Goal: Contribute content: Add original content to the website for others to see

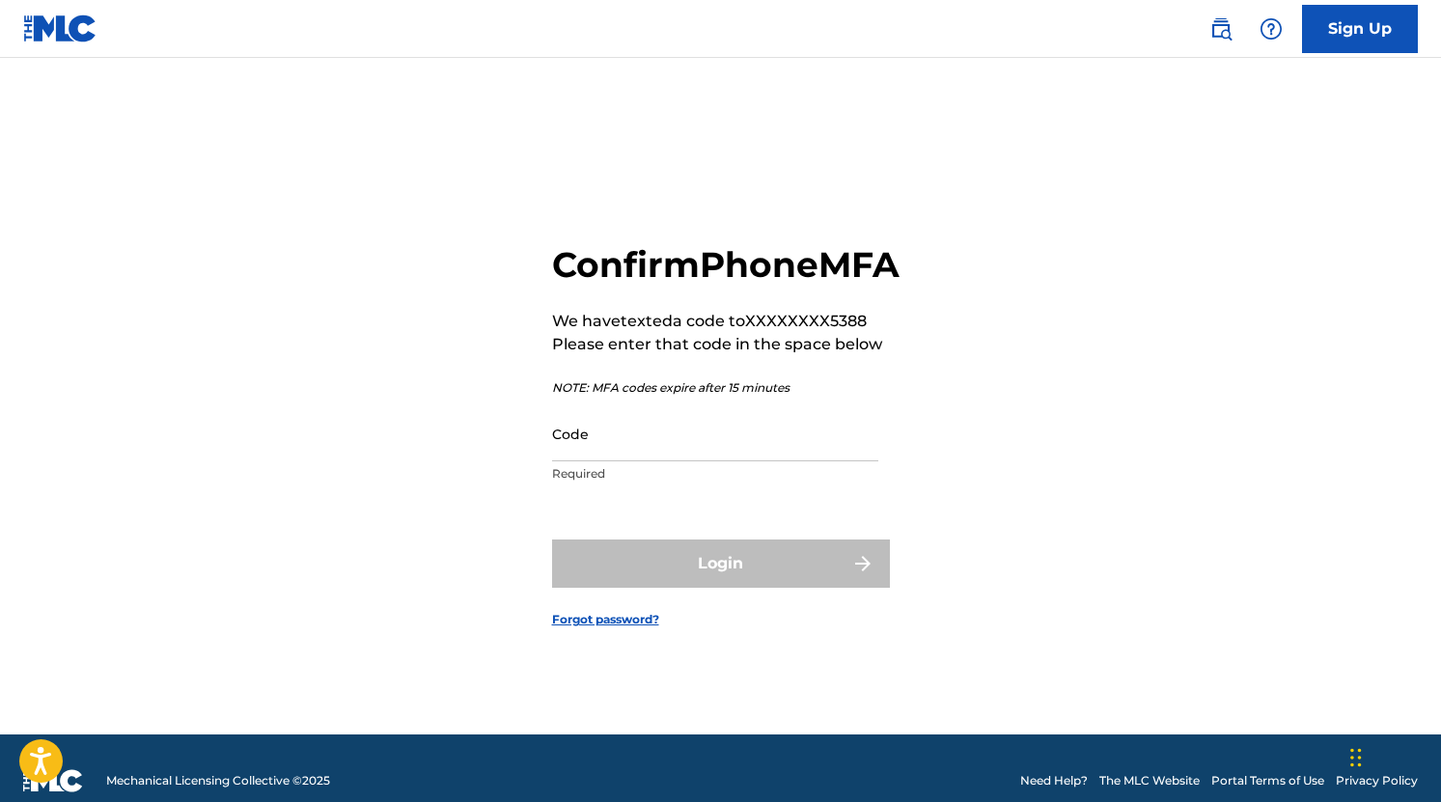
click at [729, 461] on input "Code" at bounding box center [715, 433] width 326 height 55
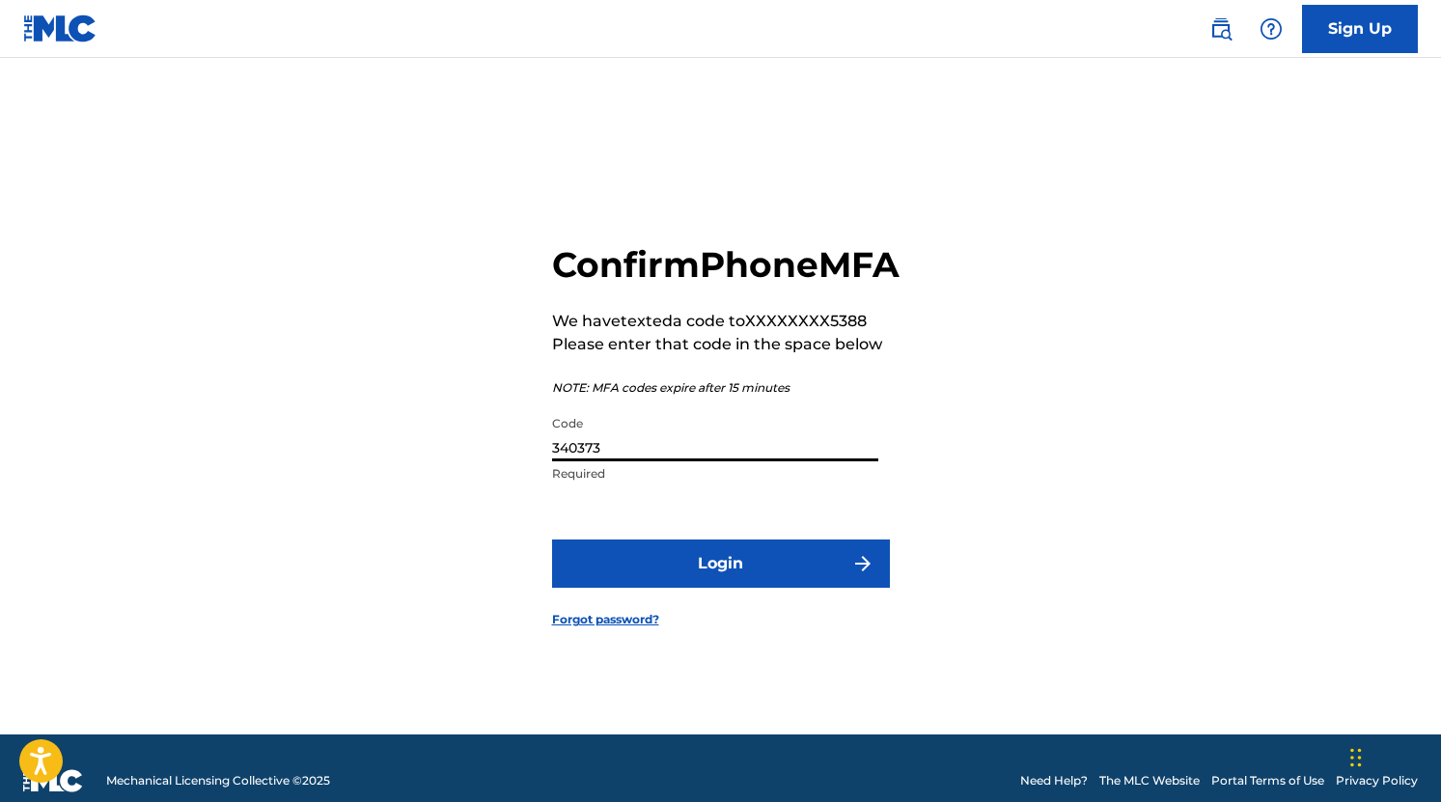
type input "340373"
click at [785, 588] on button "Login" at bounding box center [721, 564] width 338 height 48
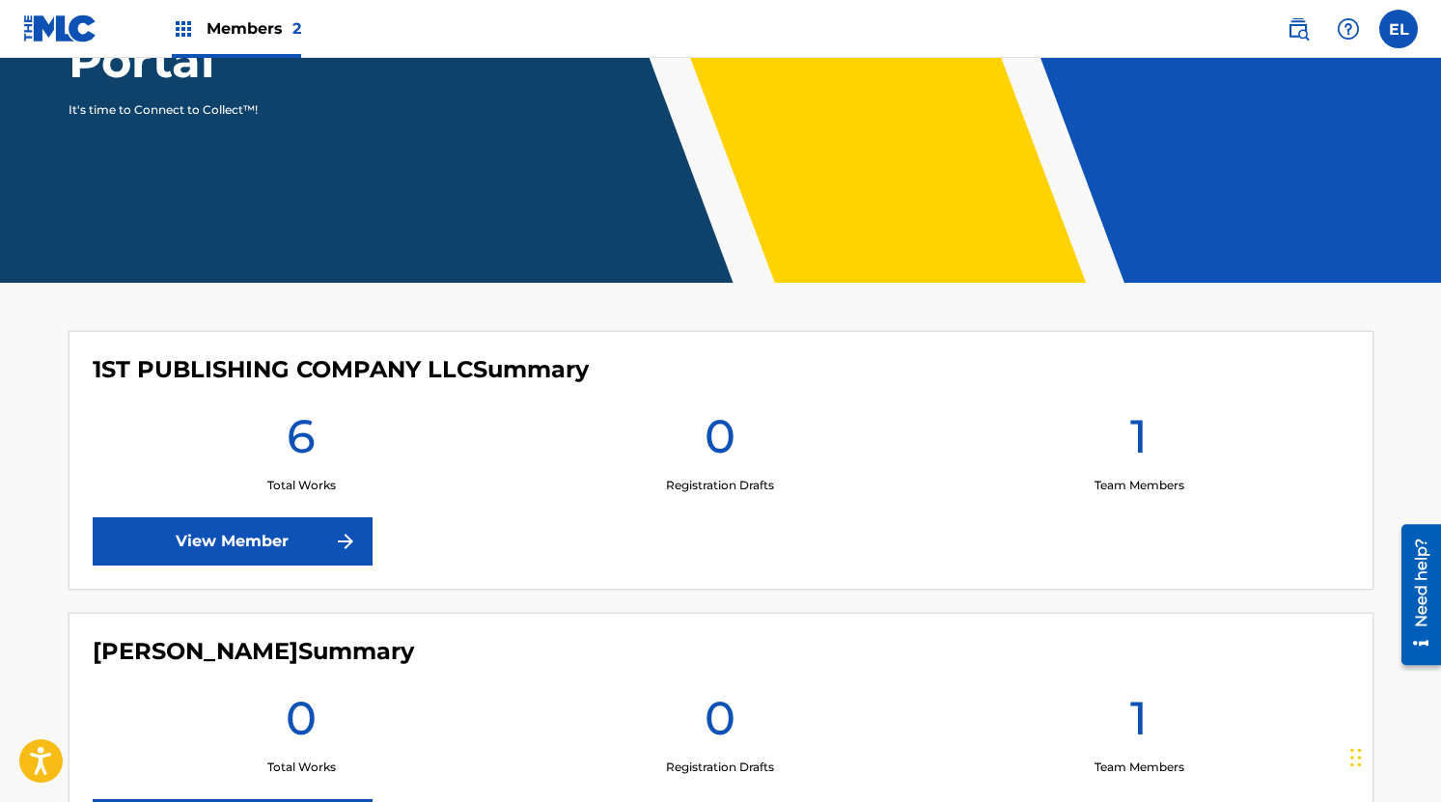
scroll to position [277, 0]
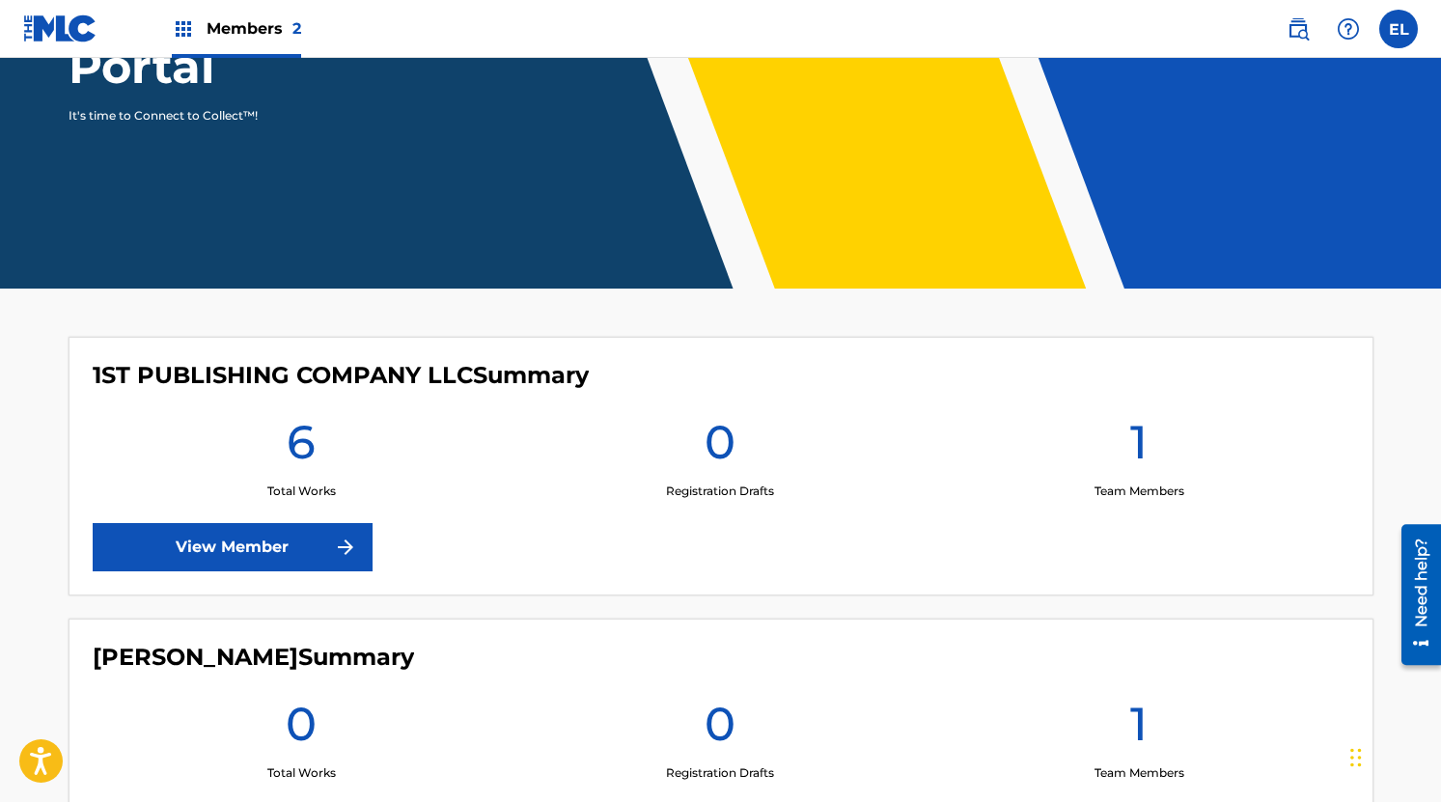
click at [324, 539] on link "View Member" at bounding box center [233, 547] width 280 height 48
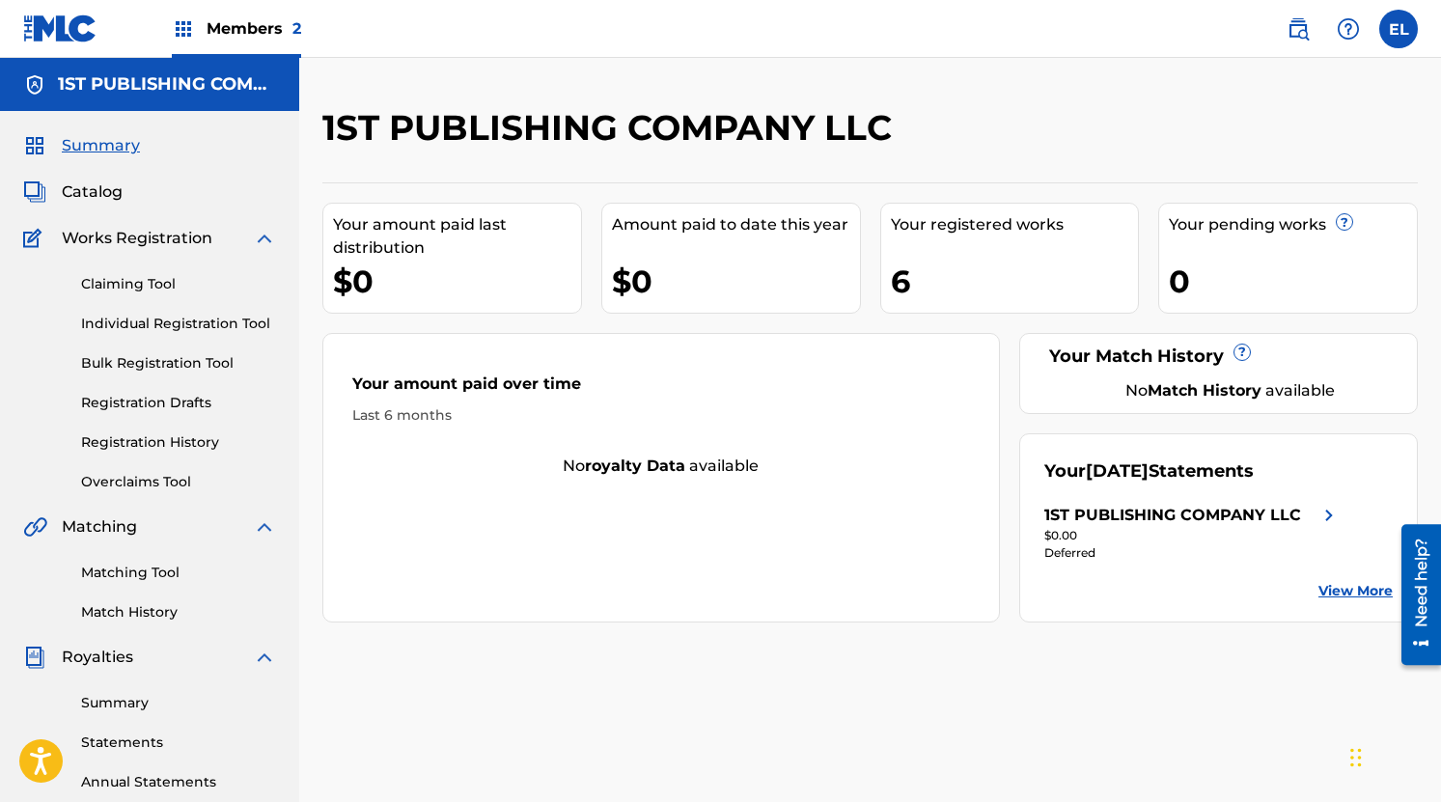
click at [223, 20] on span "Members 2" at bounding box center [254, 28] width 95 height 22
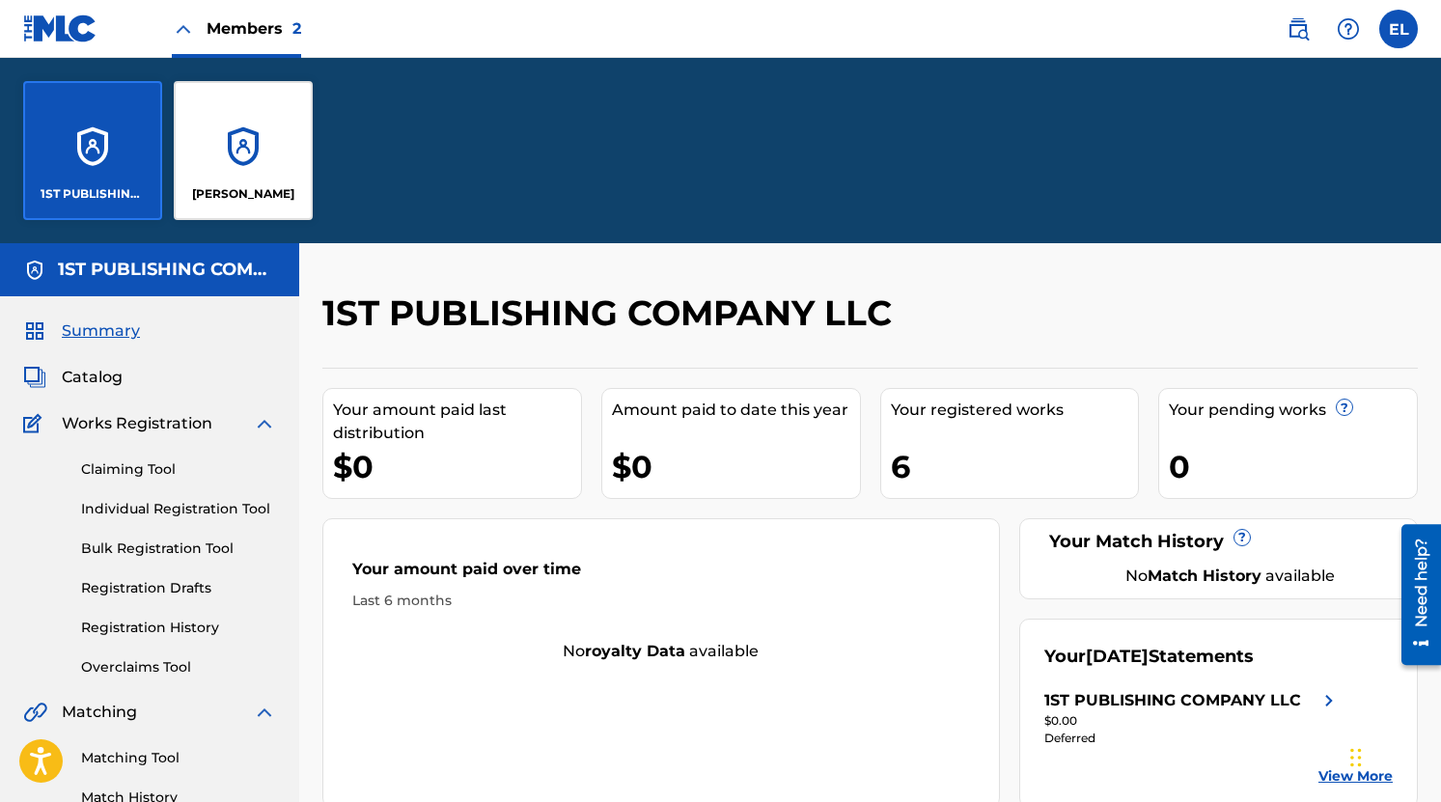
click at [119, 330] on span "Summary" at bounding box center [101, 331] width 78 height 23
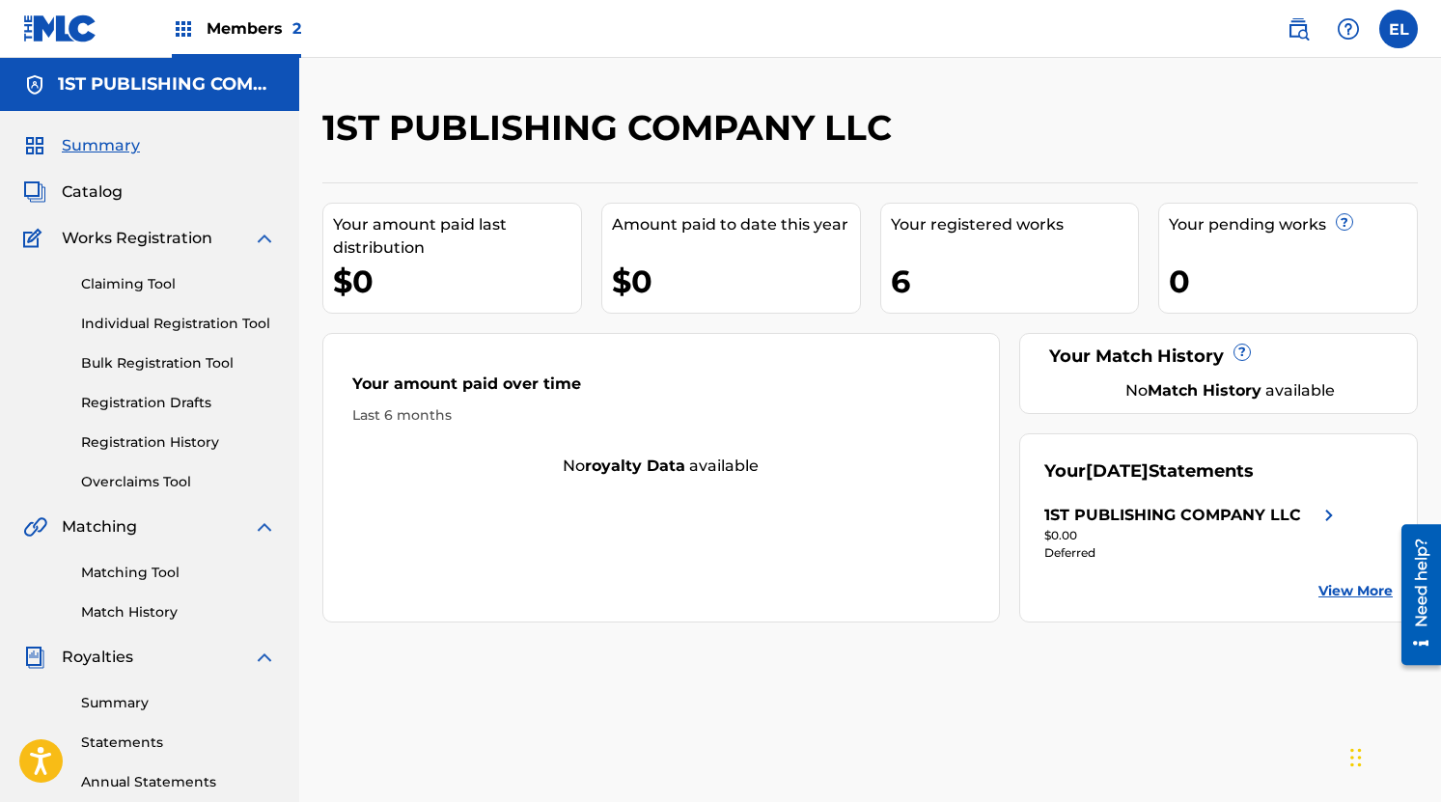
click at [155, 234] on span "Works Registration" at bounding box center [137, 238] width 151 height 23
click at [27, 236] on img at bounding box center [35, 238] width 25 height 23
click at [118, 702] on link "Summary" at bounding box center [178, 703] width 195 height 20
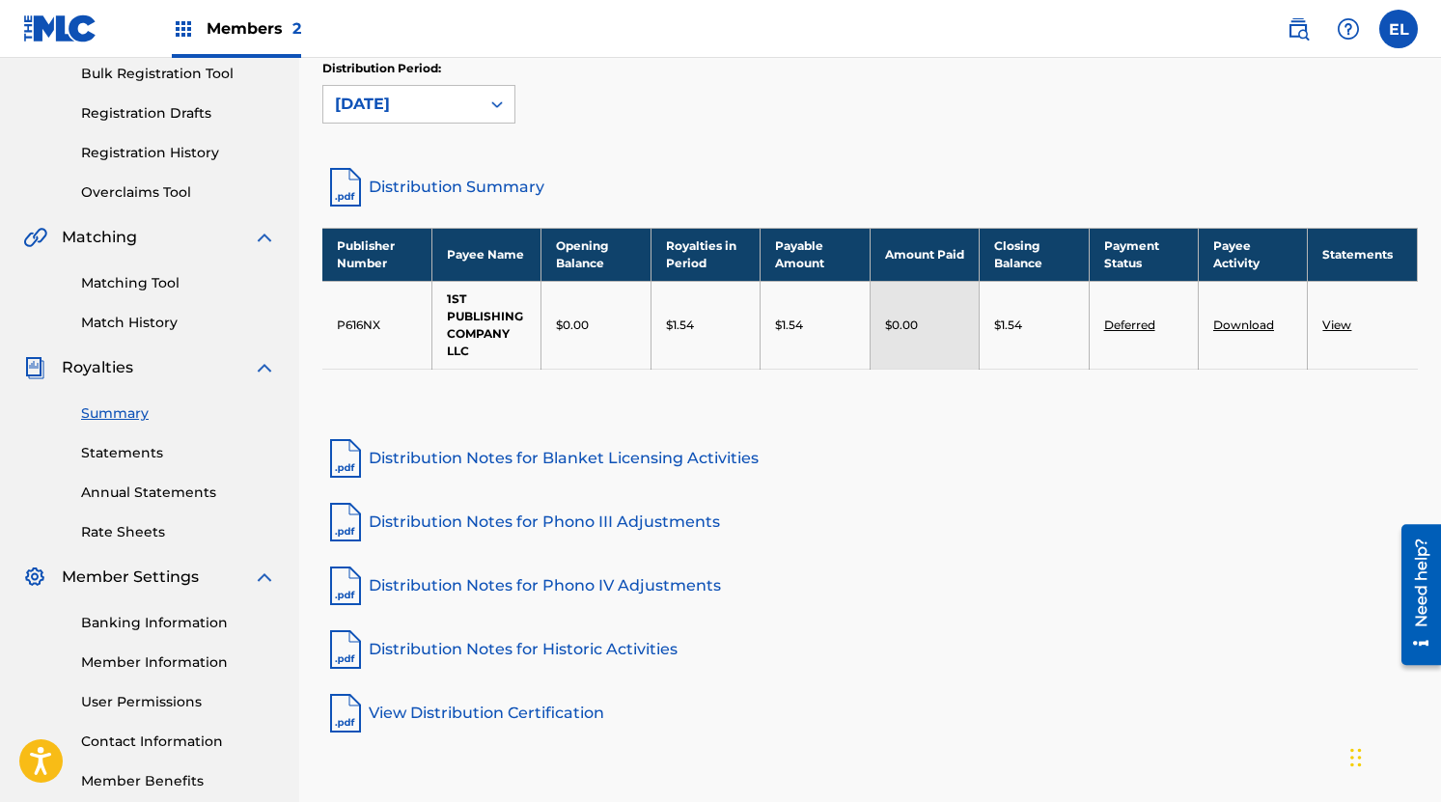
scroll to position [292, 0]
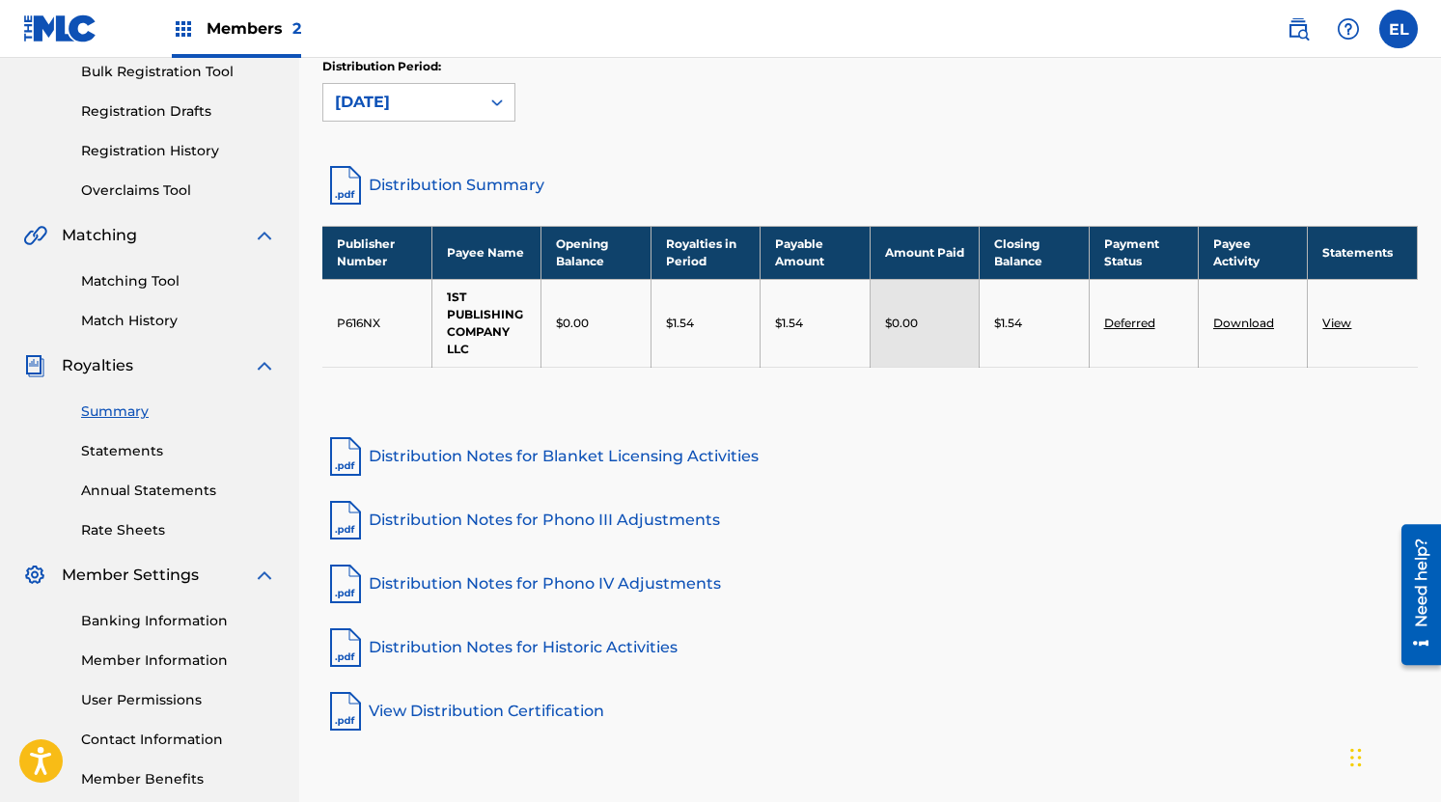
click at [438, 179] on link "Distribution Summary" at bounding box center [870, 185] width 1096 height 46
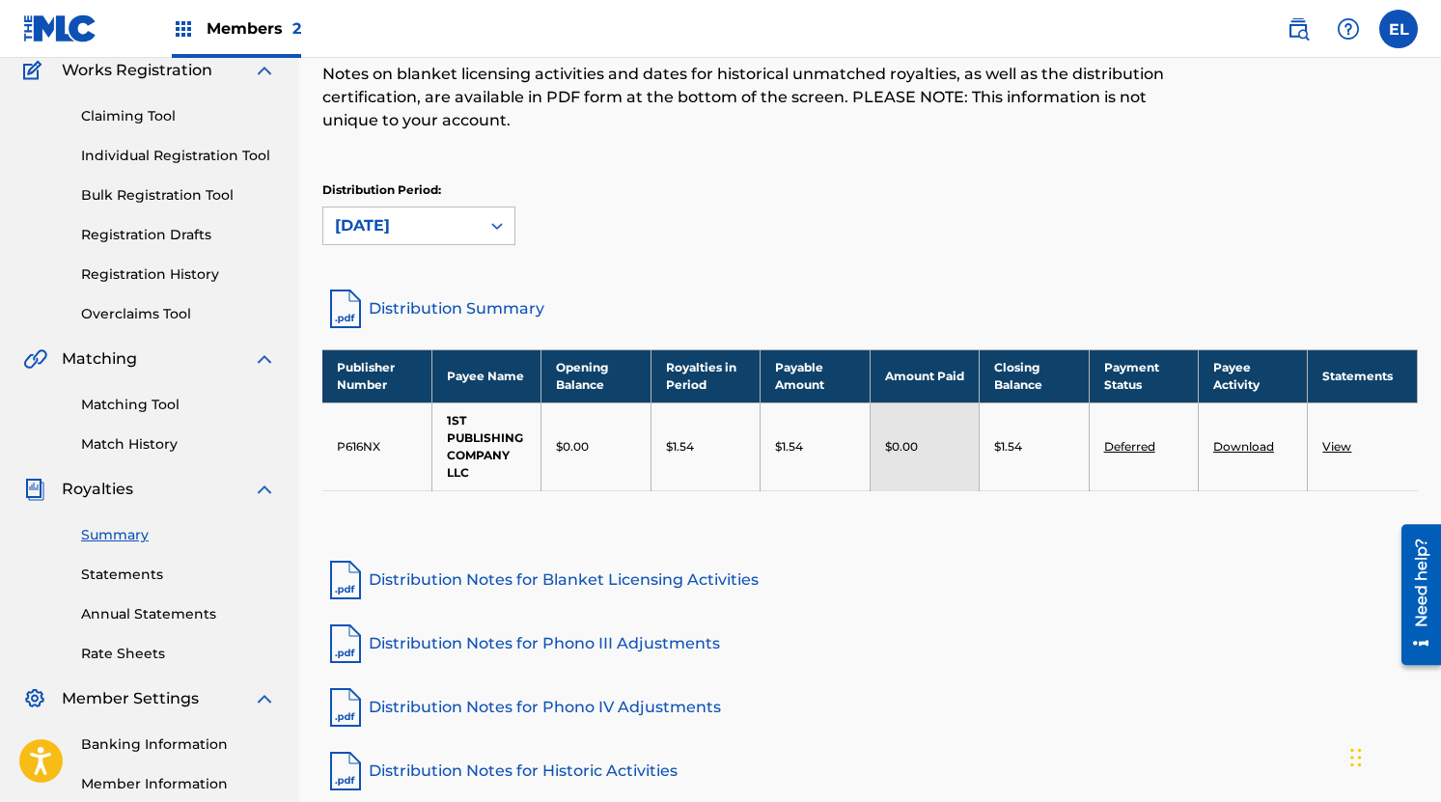
scroll to position [0, 0]
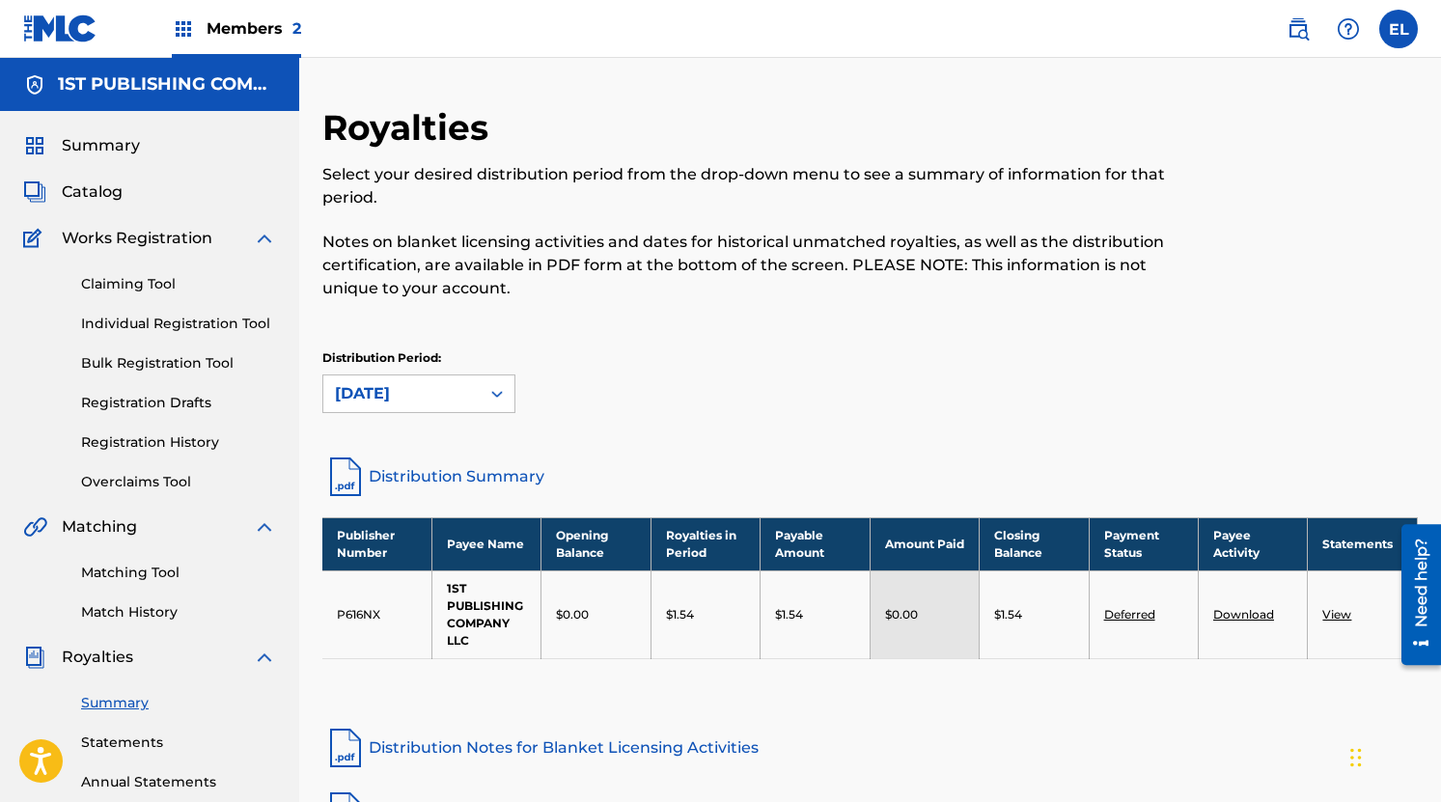
click at [125, 146] on span "Summary" at bounding box center [101, 145] width 78 height 23
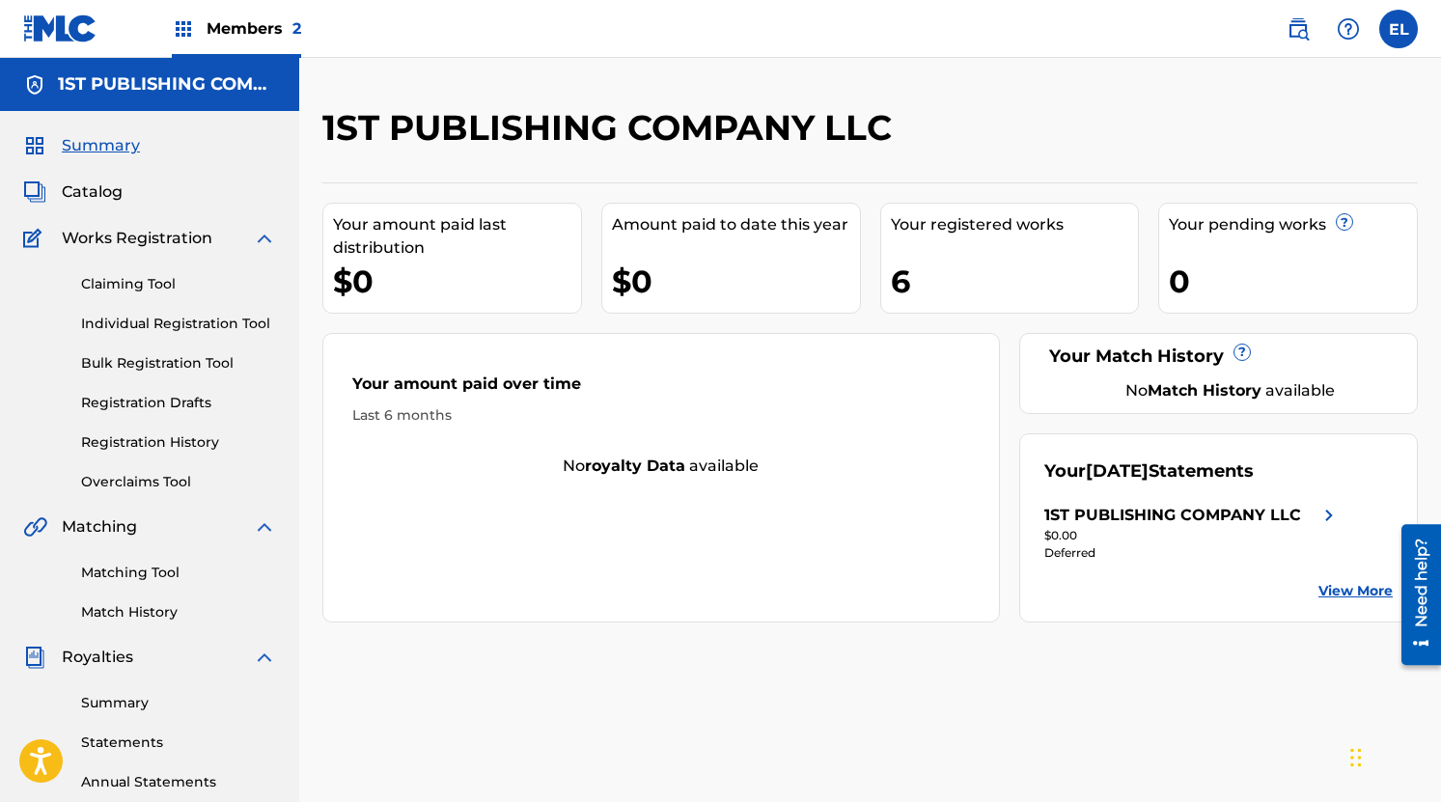
click at [242, 32] on span "Members 2" at bounding box center [254, 28] width 95 height 22
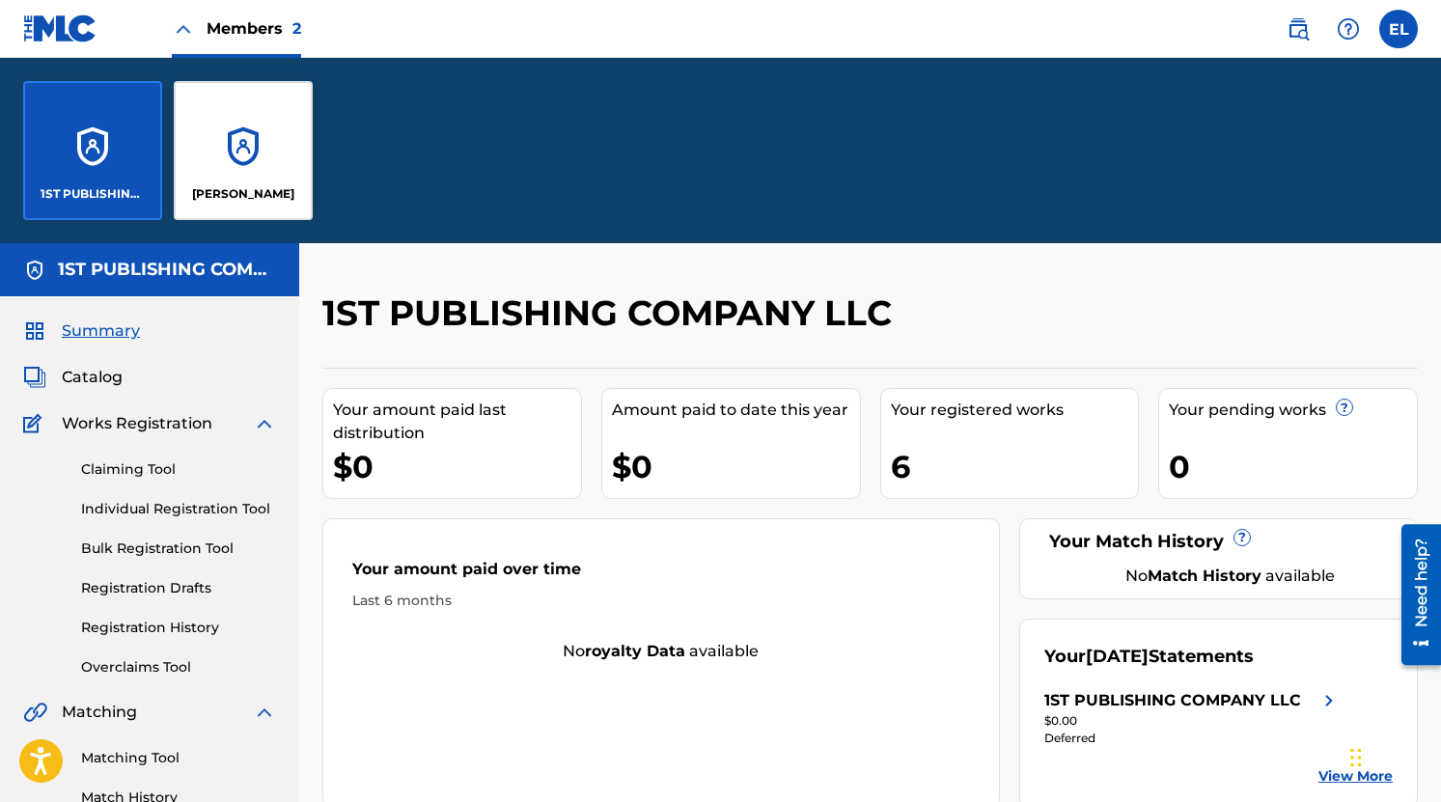
click at [168, 39] on div "Members 2" at bounding box center [162, 28] width 278 height 57
click at [182, 33] on img at bounding box center [183, 28] width 23 height 23
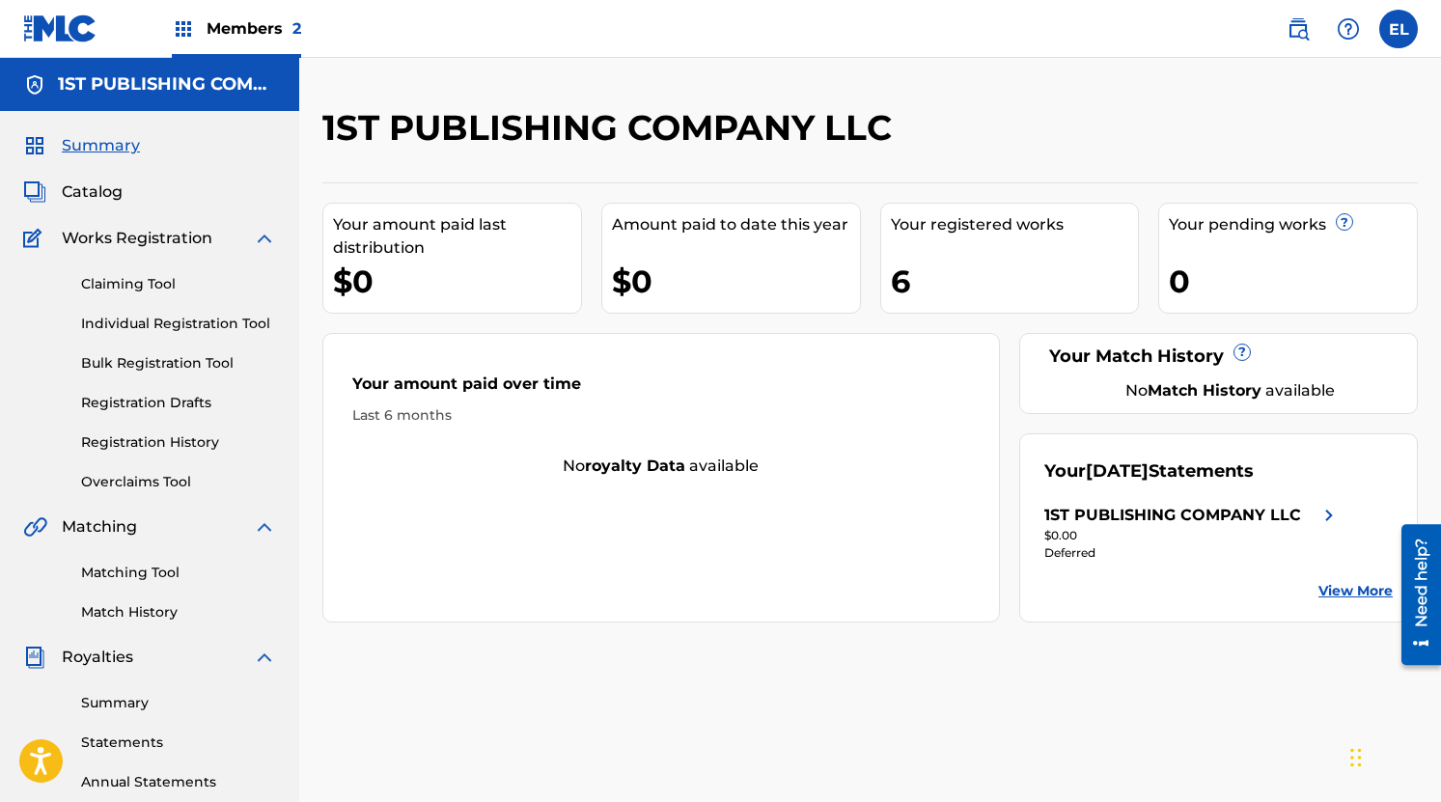
click at [97, 187] on span "Catalog" at bounding box center [92, 192] width 61 height 23
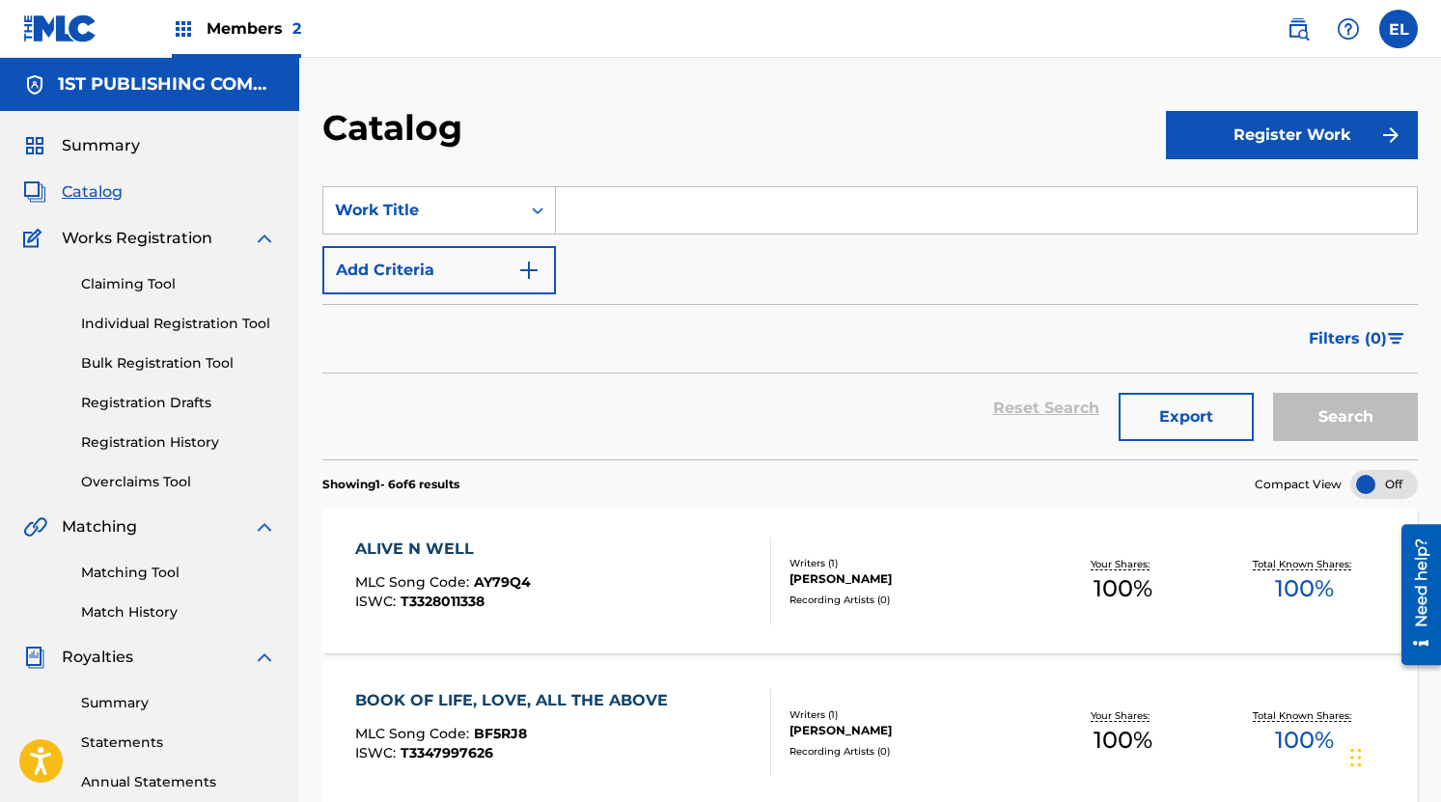
click at [698, 201] on input "Search Form" at bounding box center [986, 210] width 861 height 46
click at [1245, 125] on button "Register Work" at bounding box center [1292, 135] width 252 height 48
click at [1227, 196] on link "Individual" at bounding box center [1292, 198] width 252 height 46
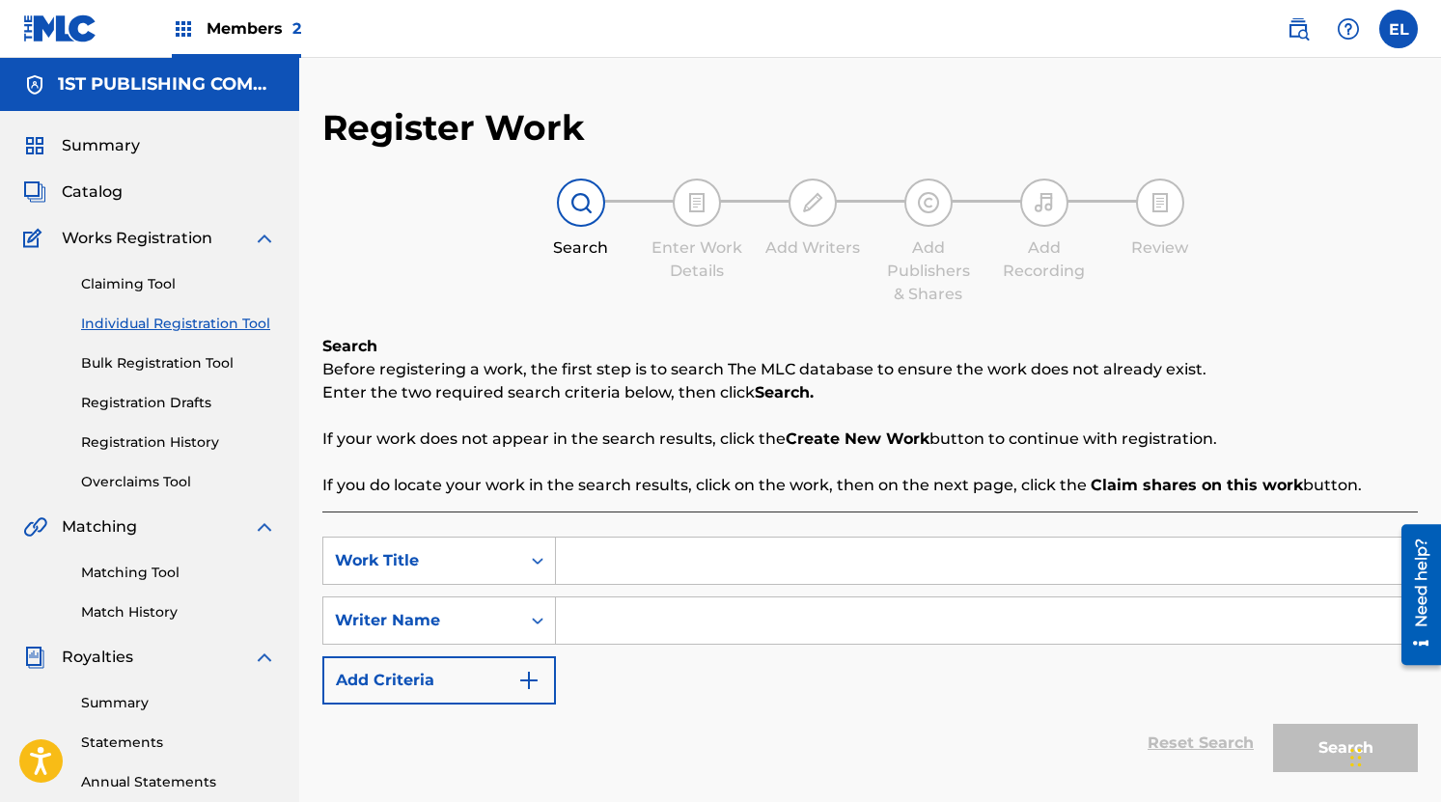
click at [748, 555] on input "Search Form" at bounding box center [986, 561] width 861 height 46
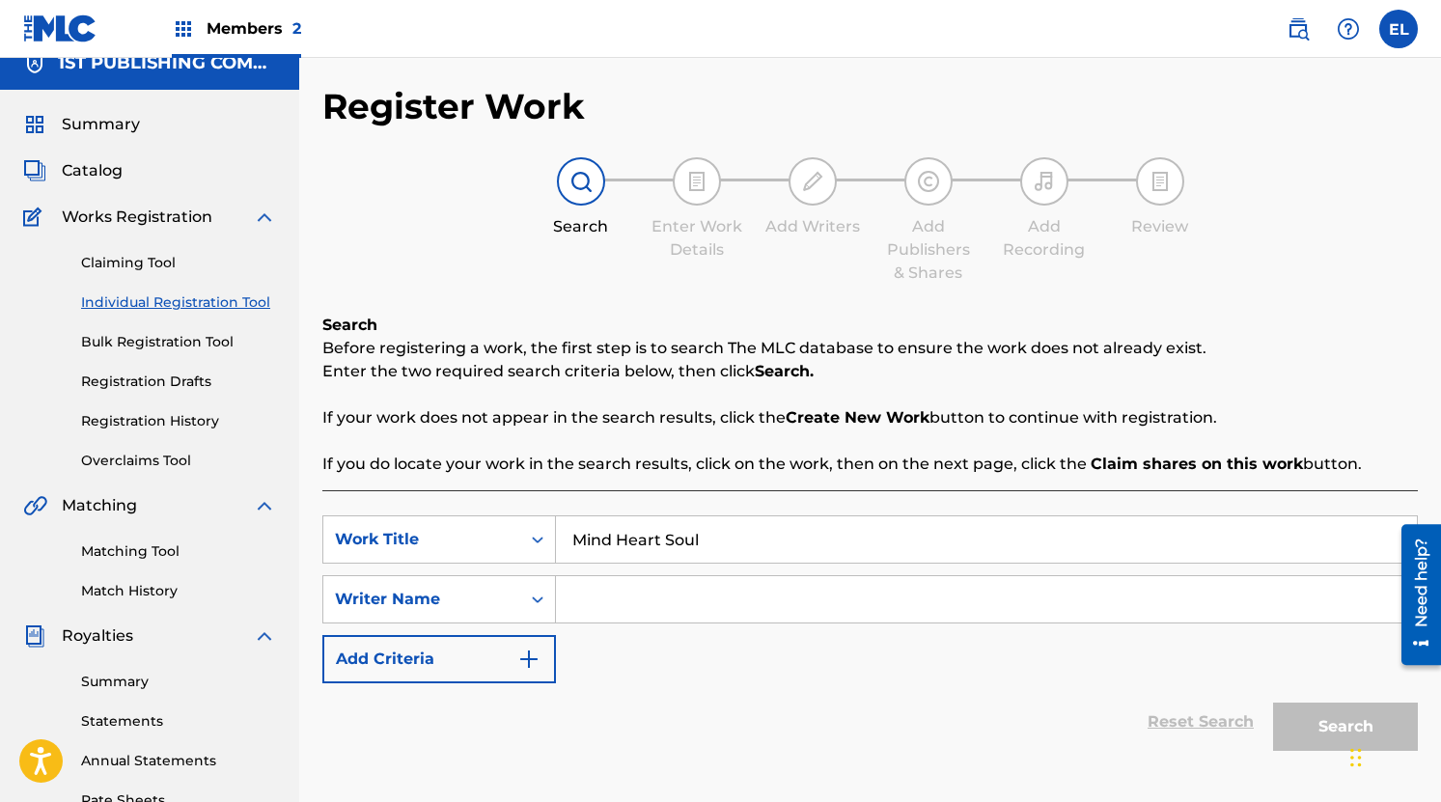
scroll to position [24, 0]
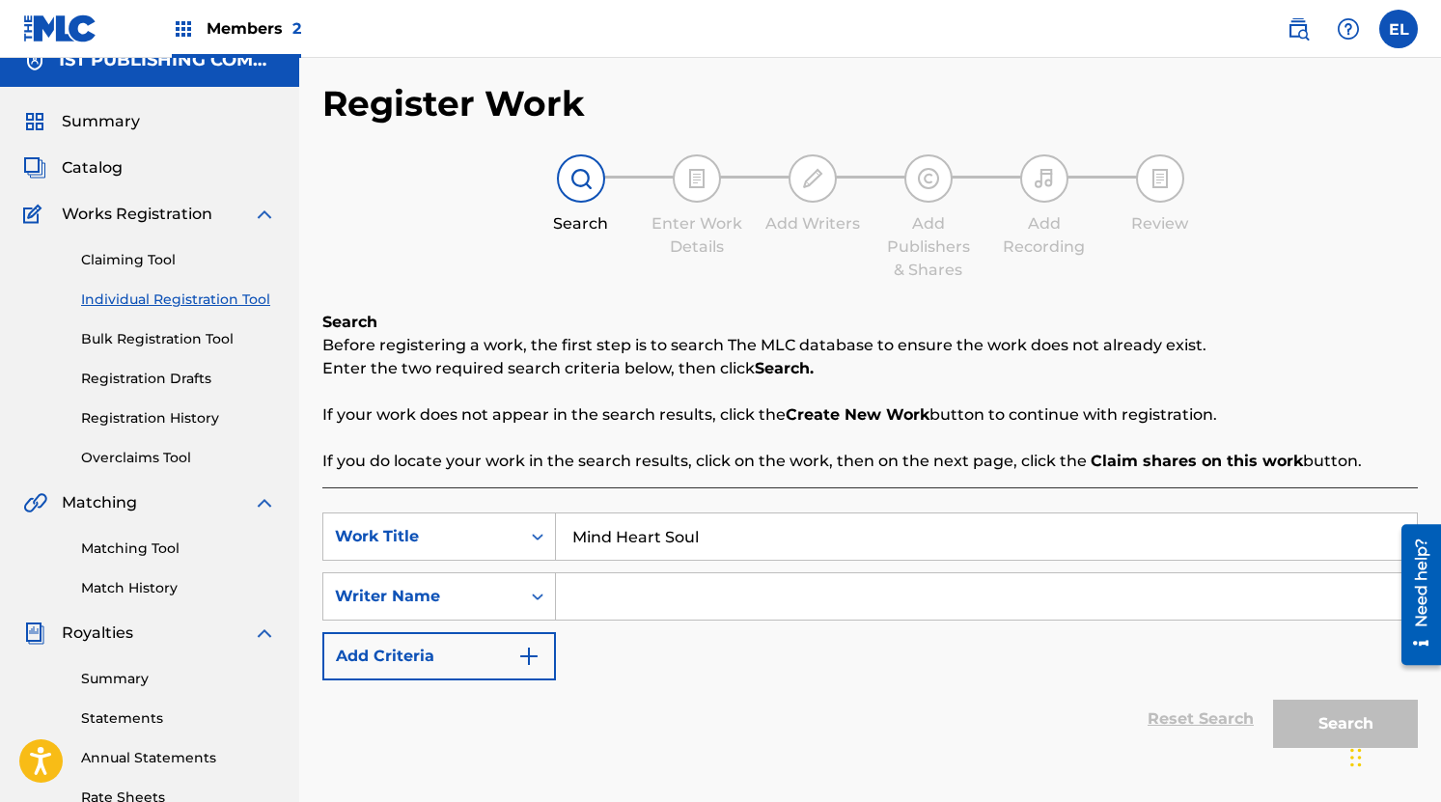
type input "Mind Heart Soul"
click at [665, 593] on input "Search Form" at bounding box center [986, 596] width 861 height 46
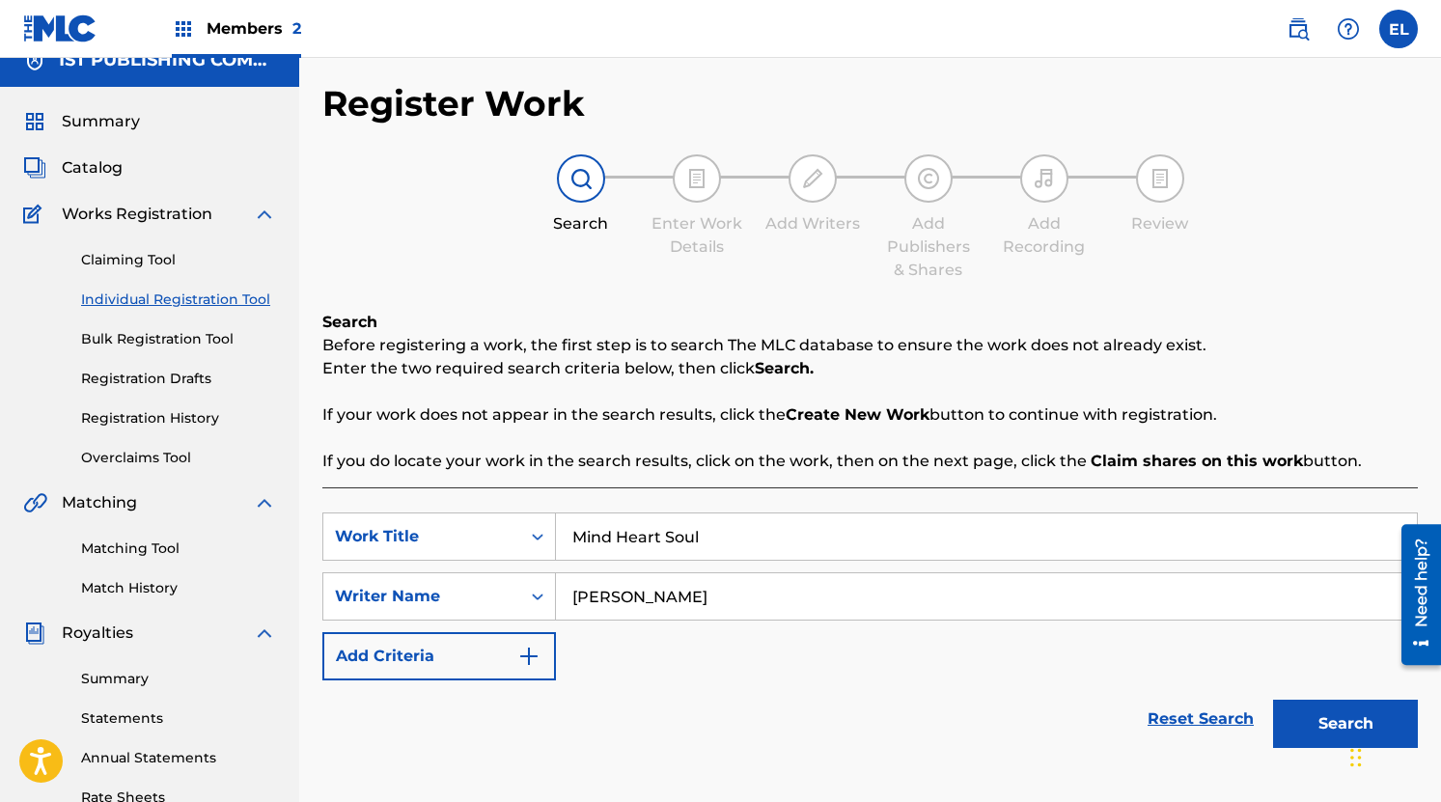
type input "[PERSON_NAME]"
click at [1311, 704] on button "Search" at bounding box center [1345, 724] width 145 height 48
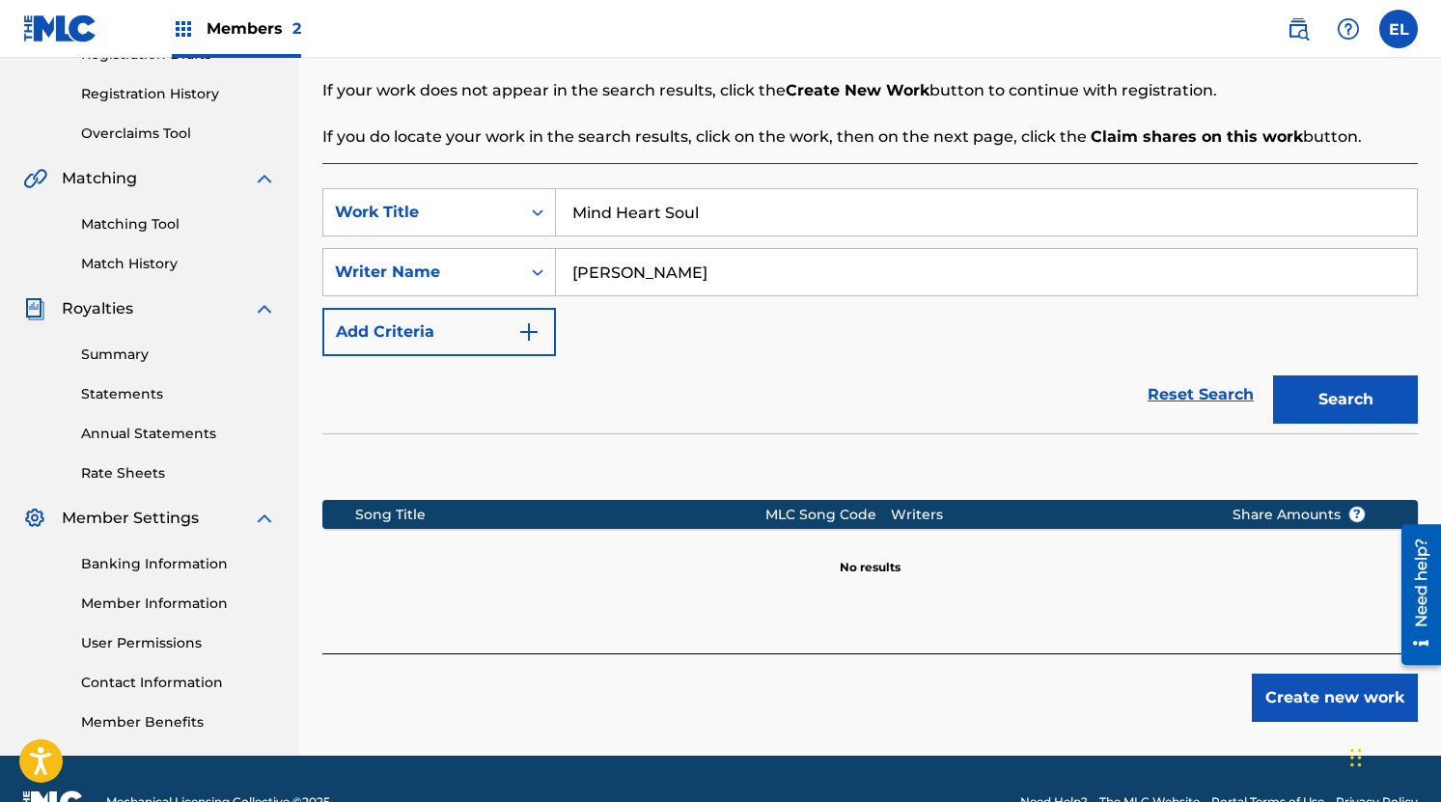
scroll to position [349, 0]
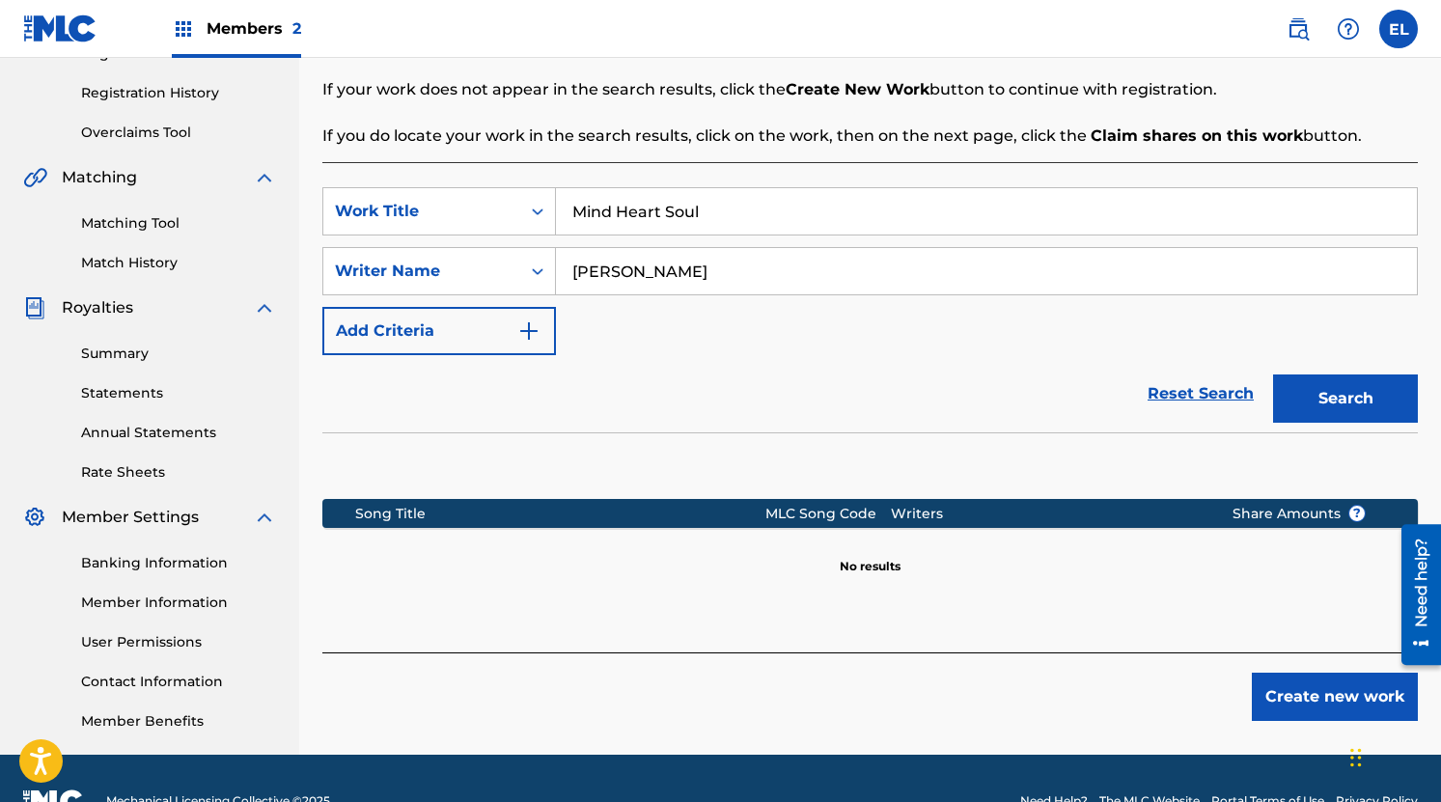
click at [1310, 688] on button "Create new work" at bounding box center [1335, 697] width 166 height 48
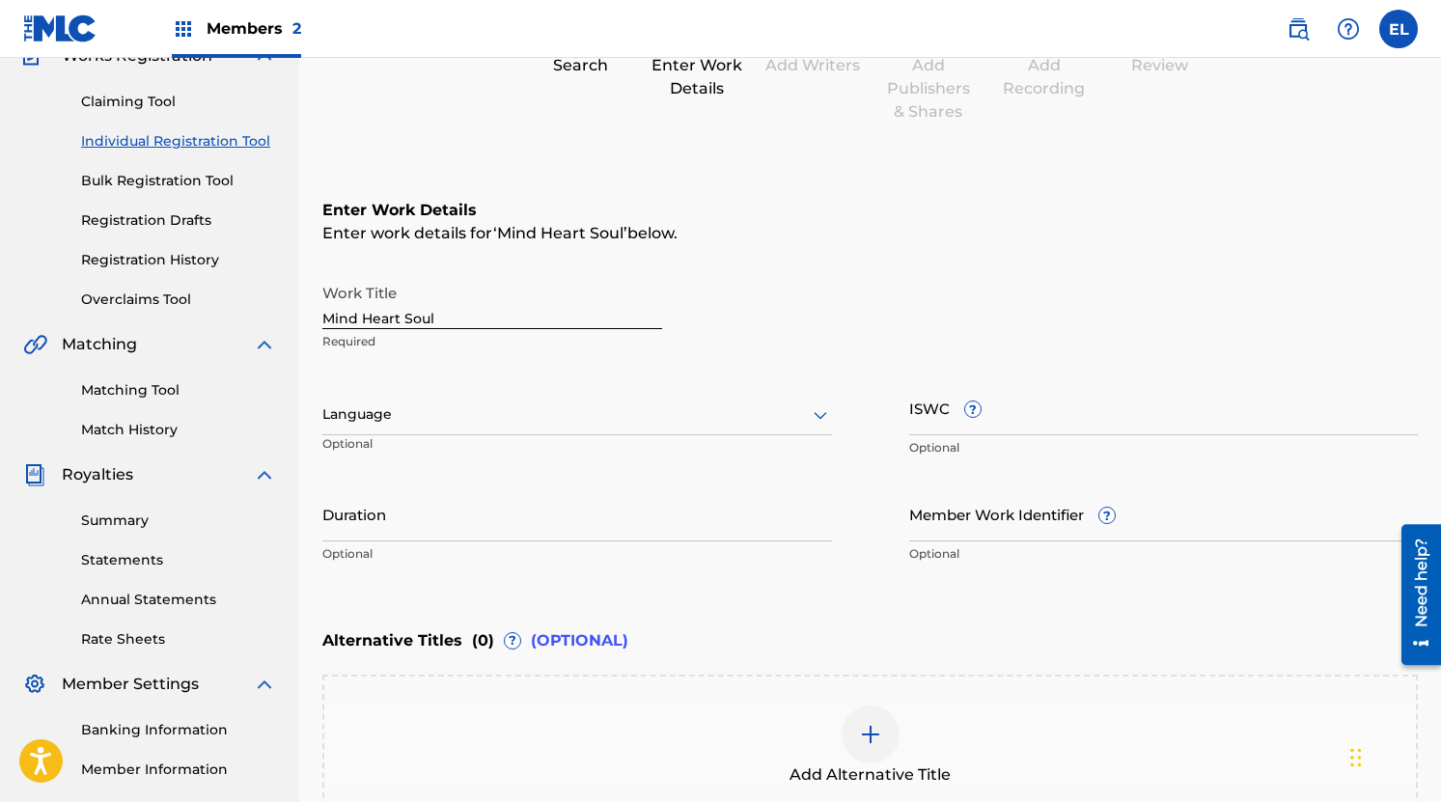
scroll to position [183, 0]
click at [471, 318] on input "Mind Heart Soul" at bounding box center [492, 300] width 340 height 55
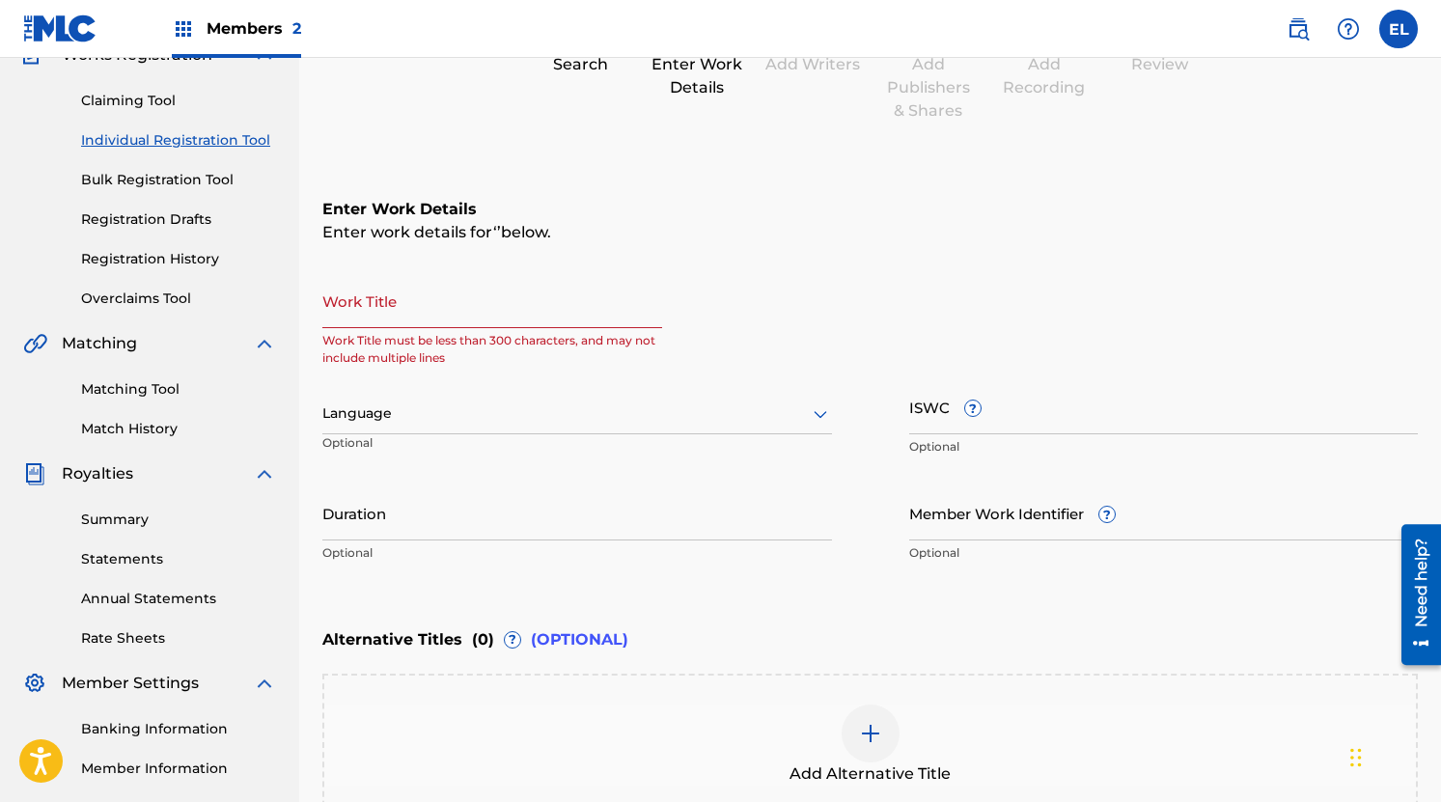
click at [793, 315] on div "Work Title Work Title must be less than 300 characters, and may not include mul…" at bounding box center [870, 316] width 1096 height 87
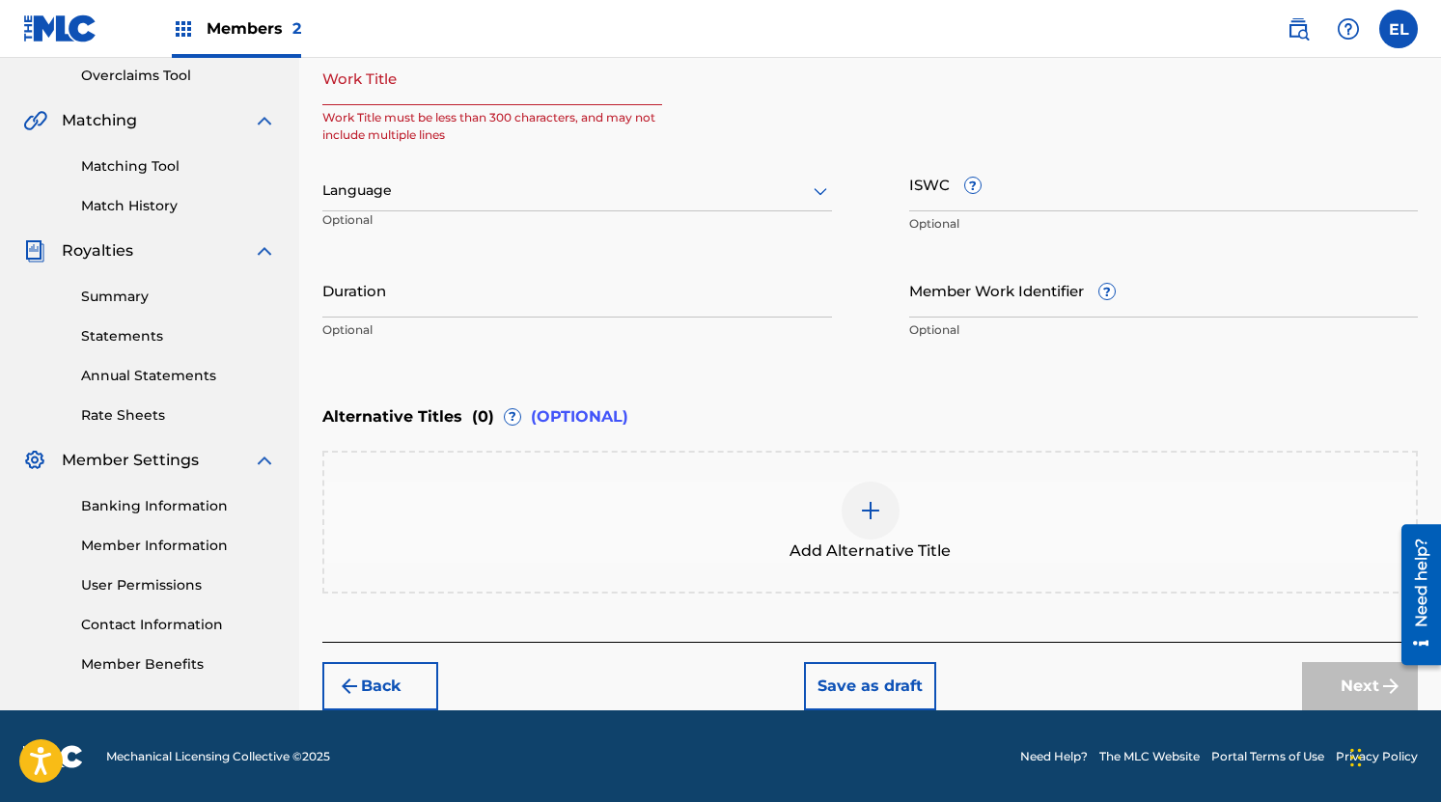
scroll to position [386, 0]
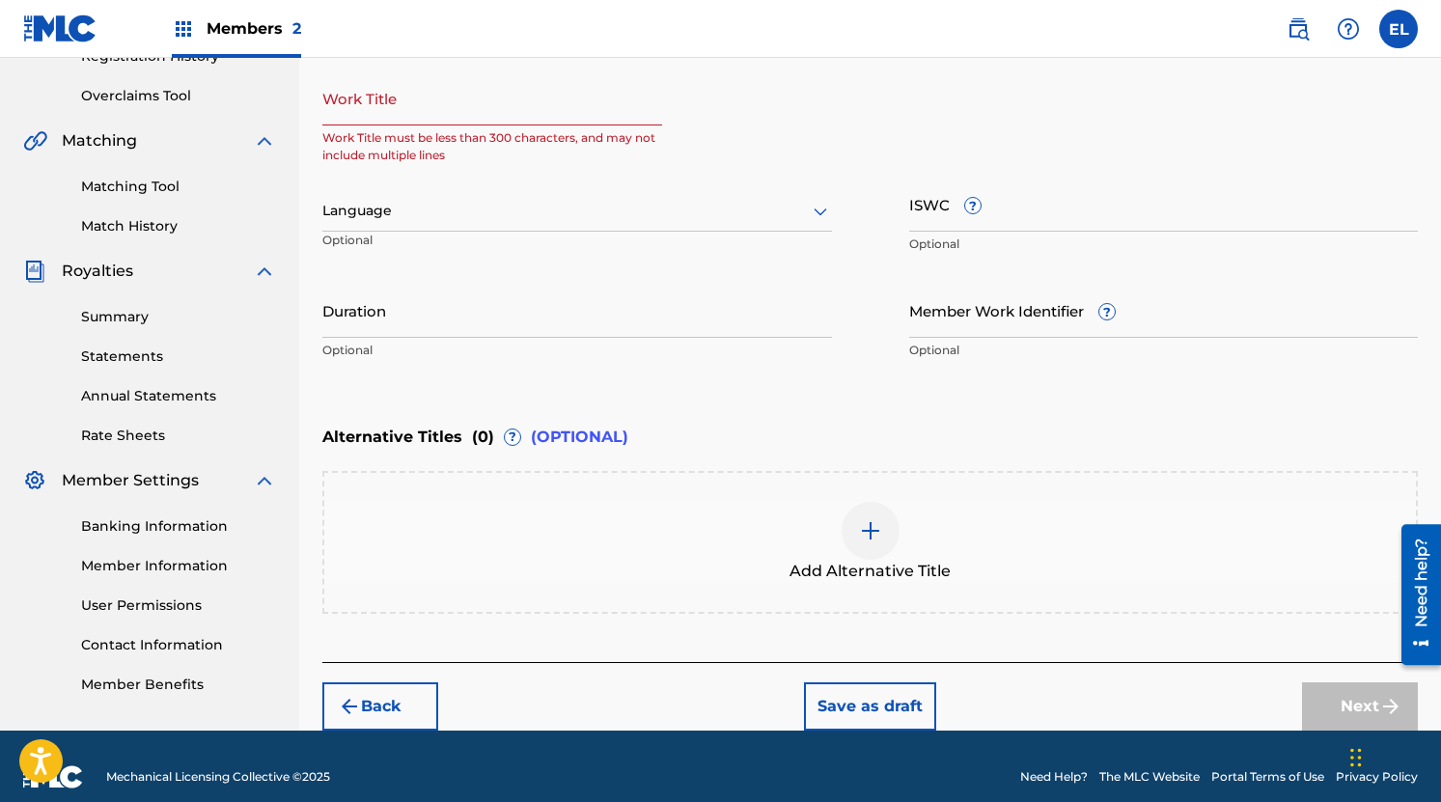
click at [417, 692] on button "Back" at bounding box center [380, 706] width 116 height 48
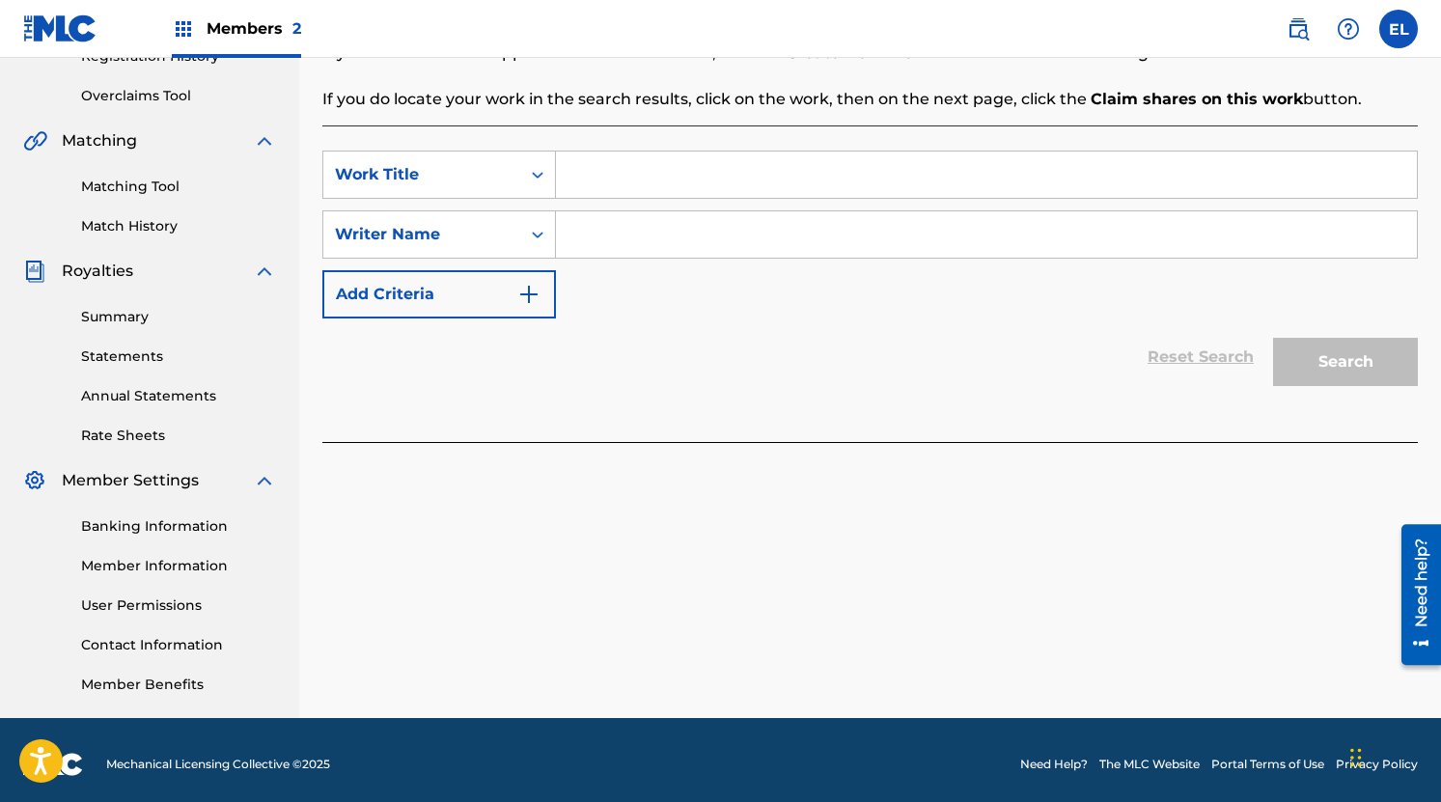
scroll to position [0, 0]
